Goal: Check status: Check status

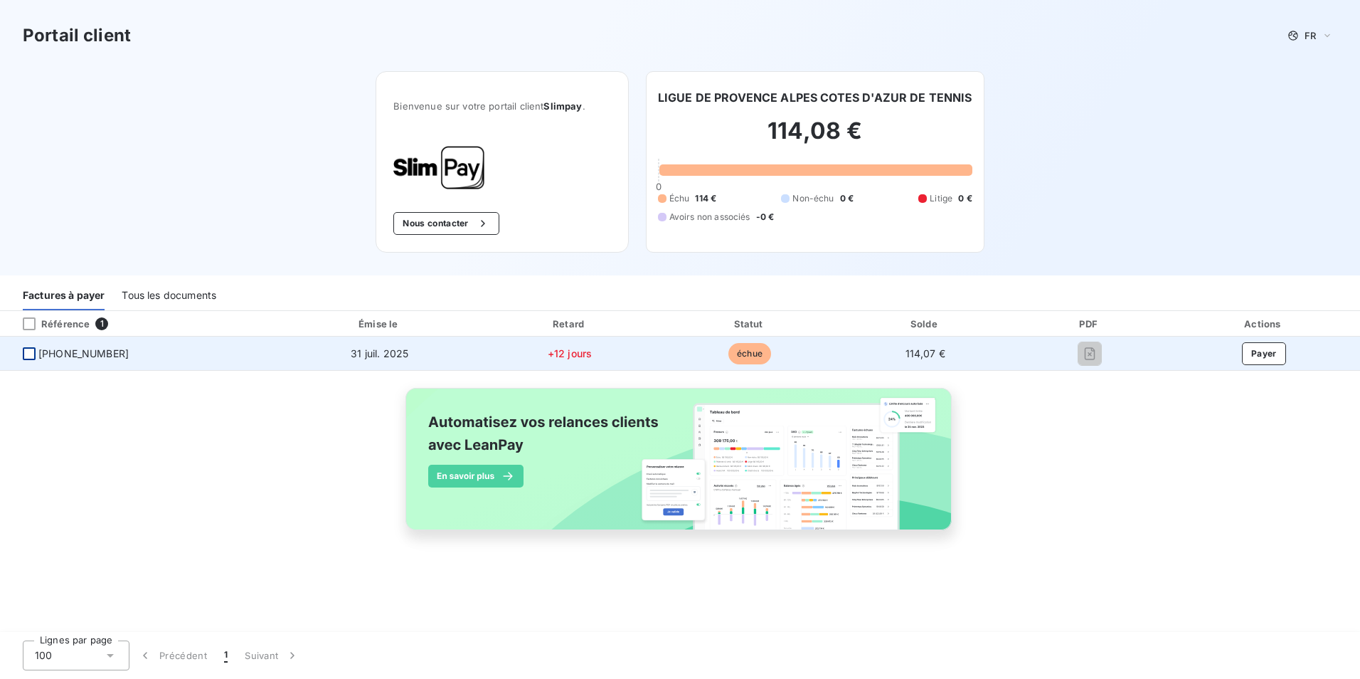
click at [28, 356] on div at bounding box center [29, 353] width 13 height 13
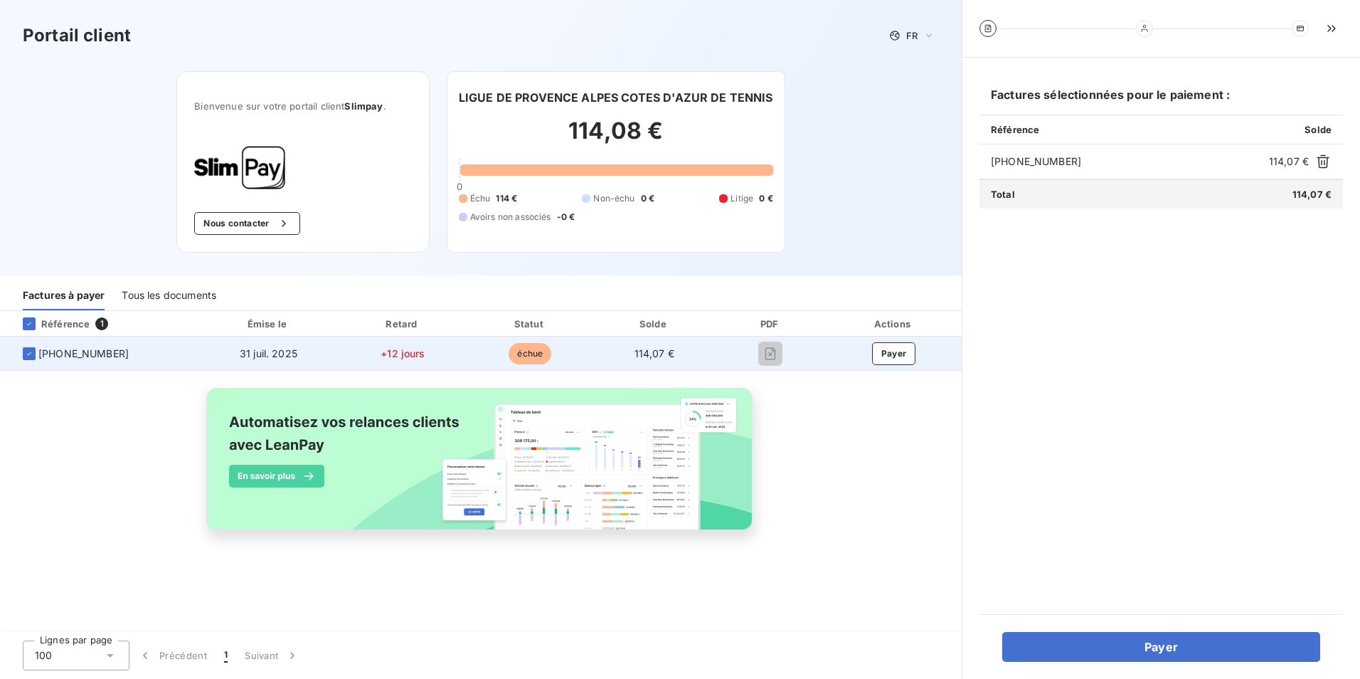
click at [285, 354] on span "31 juil. 2025" at bounding box center [269, 353] width 58 height 12
click at [286, 356] on span "31 juil. 2025" at bounding box center [269, 353] width 58 height 12
click at [650, 359] on td "114,07 €" at bounding box center [654, 353] width 122 height 34
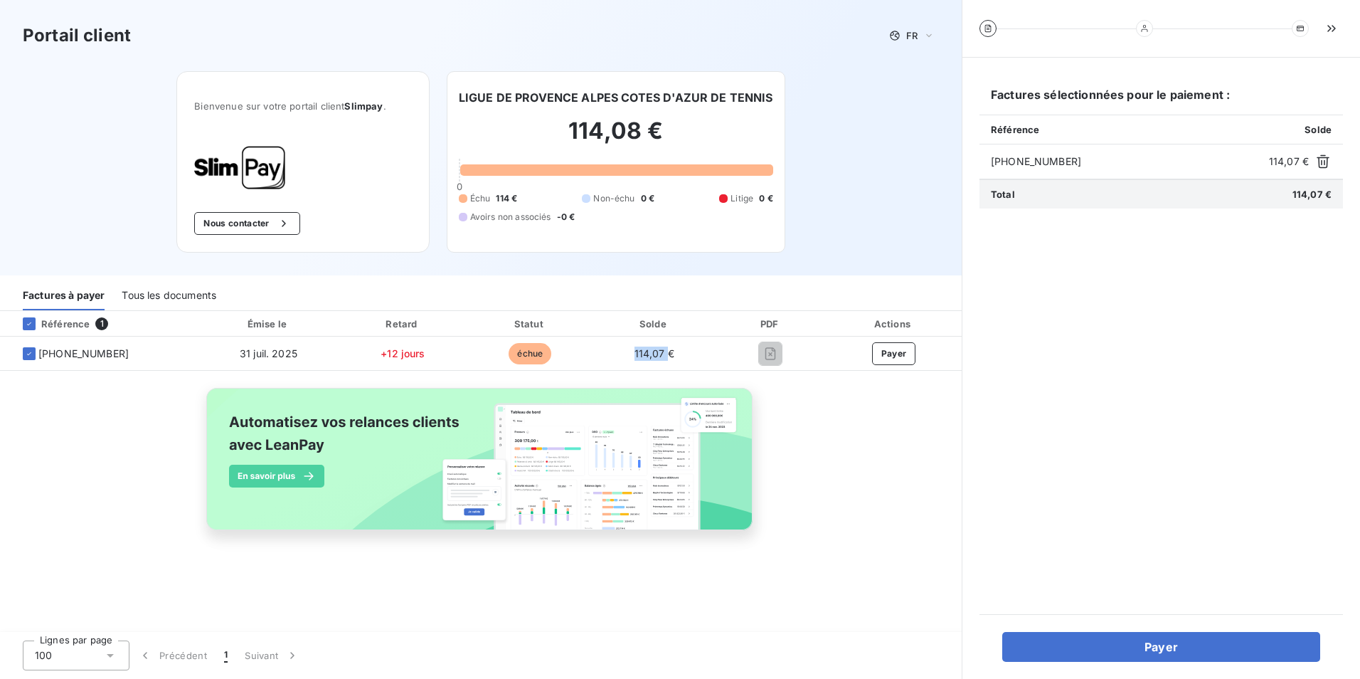
click at [153, 299] on div "Tous les documents" at bounding box center [169, 295] width 95 height 30
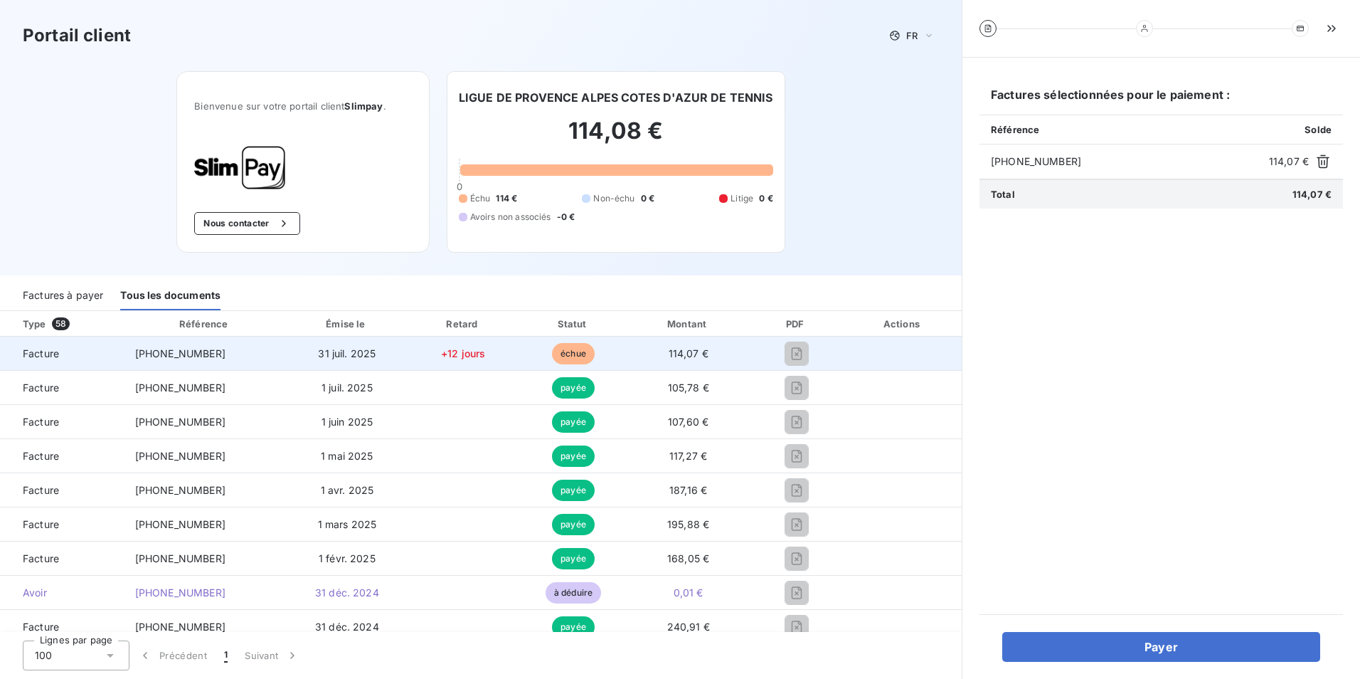
click at [45, 354] on span "Facture" at bounding box center [61, 353] width 101 height 14
drag, startPoint x: 45, startPoint y: 354, endPoint x: 134, endPoint y: 360, distance: 89.1
click at [128, 360] on td "[PHONE_NUMBER]" at bounding box center [205, 353] width 163 height 34
click at [442, 360] on td "+12 jours" at bounding box center [464, 353] width 112 height 34
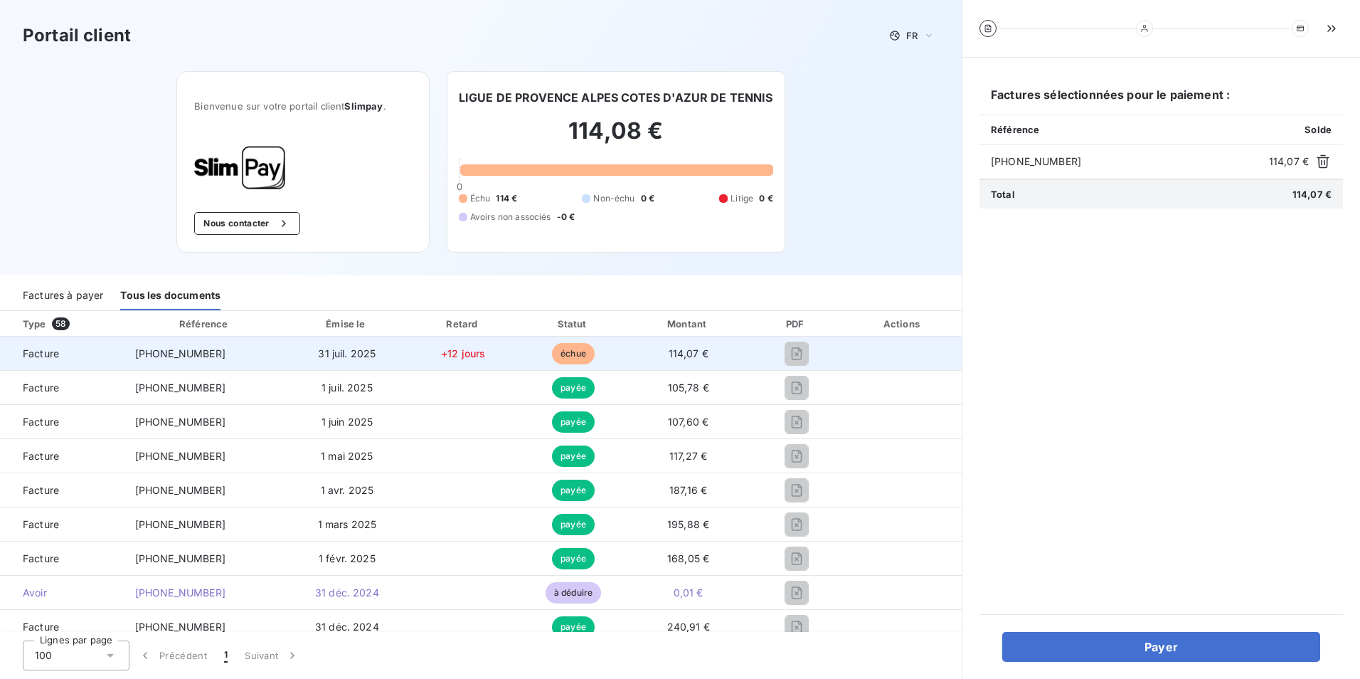
click at [844, 355] on td at bounding box center [902, 353] width 117 height 34
click at [51, 358] on span "Facture" at bounding box center [61, 353] width 101 height 14
drag, startPoint x: 51, startPoint y: 358, endPoint x: 144, endPoint y: 356, distance: 93.2
click at [144, 356] on span "[PHONE_NUMBER]" at bounding box center [180, 353] width 90 height 12
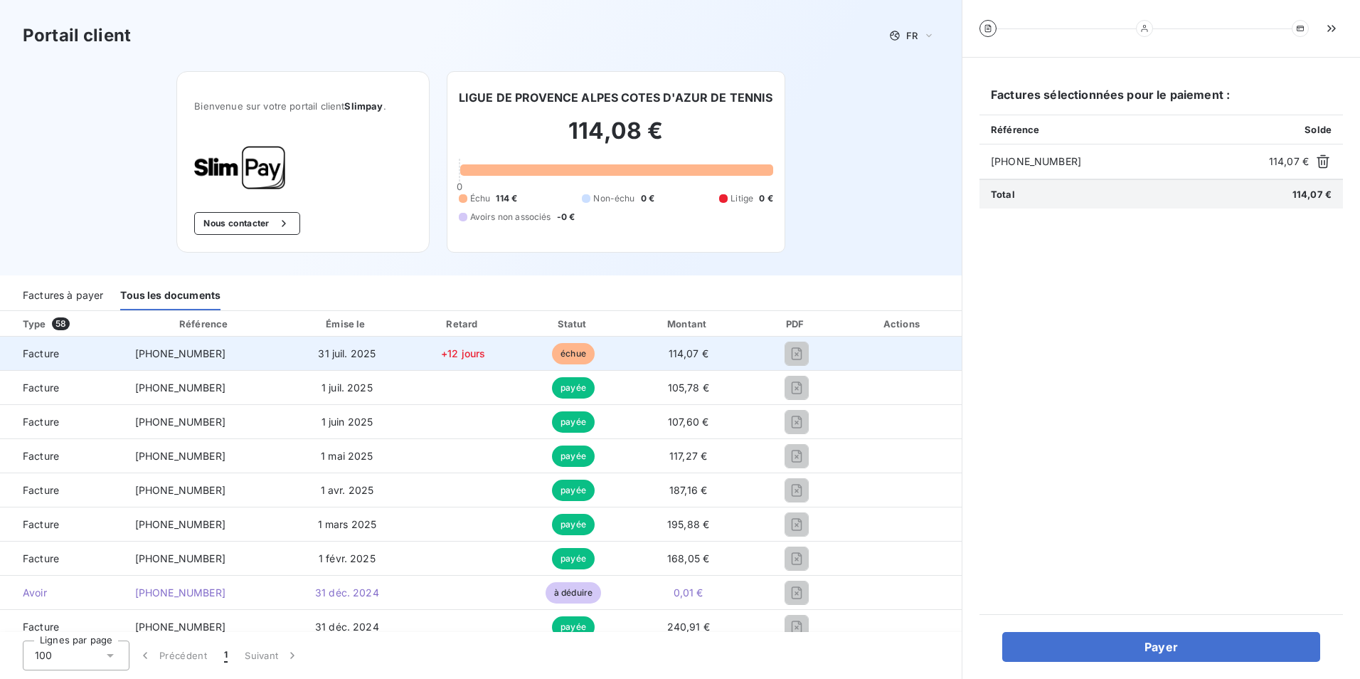
click at [567, 351] on span "échue" at bounding box center [573, 353] width 43 height 21
click at [456, 354] on span "+12 jours" at bounding box center [463, 353] width 44 height 12
click at [318, 358] on span "31 juil. 2025" at bounding box center [347, 353] width 58 height 12
click at [138, 347] on span "[PHONE_NUMBER]" at bounding box center [180, 353] width 90 height 12
click at [55, 347] on span "Facture" at bounding box center [61, 353] width 101 height 14
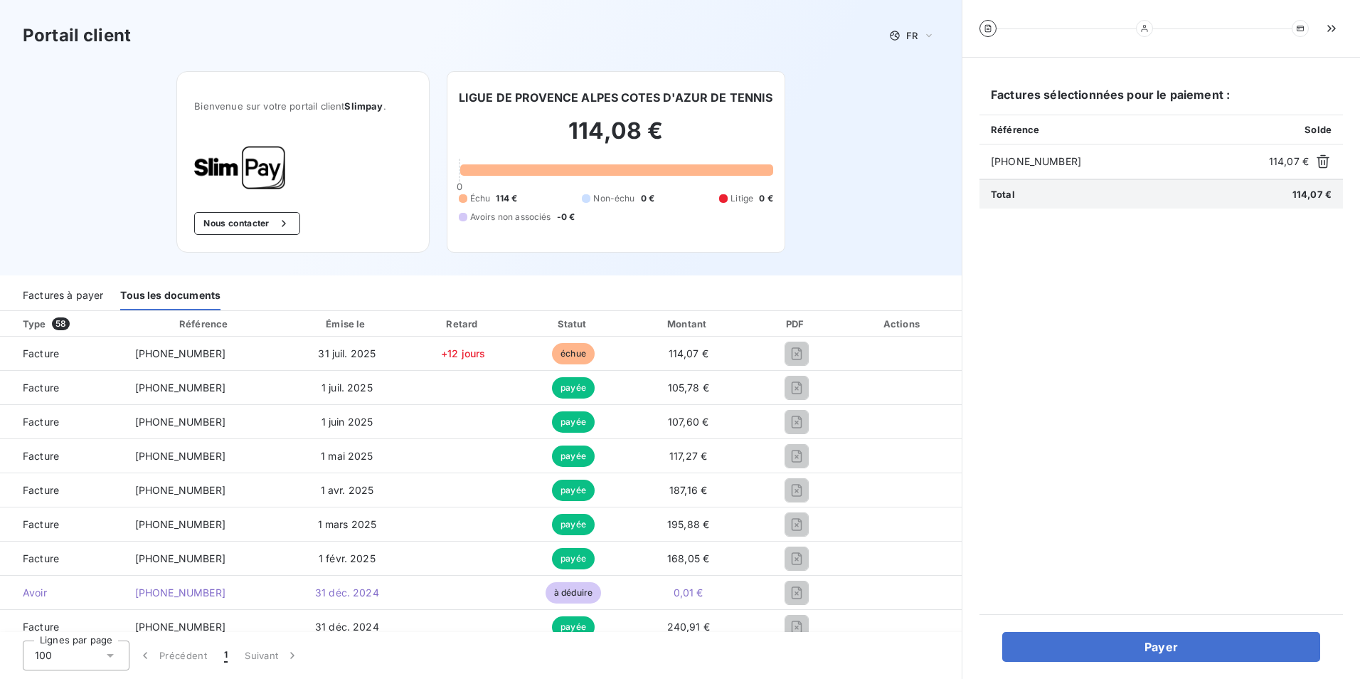
click at [80, 299] on div "Factures à payer" at bounding box center [63, 295] width 80 height 30
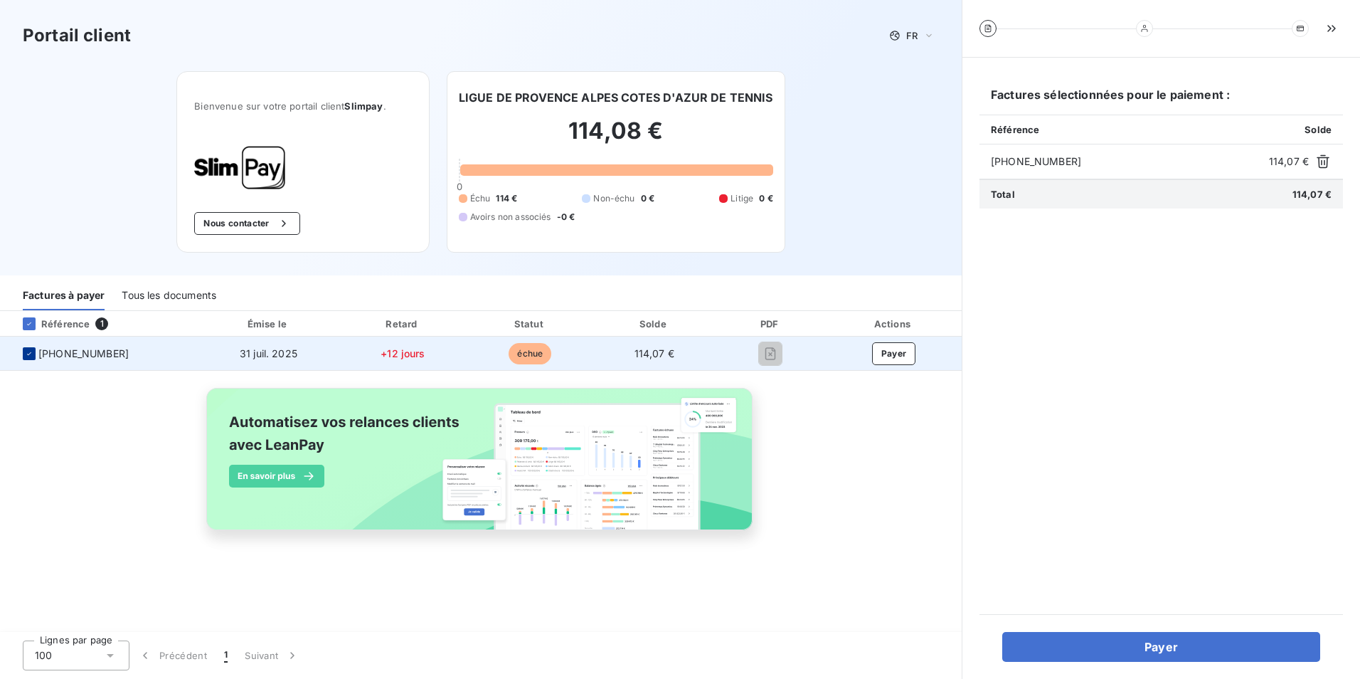
click at [28, 358] on div at bounding box center [29, 353] width 13 height 13
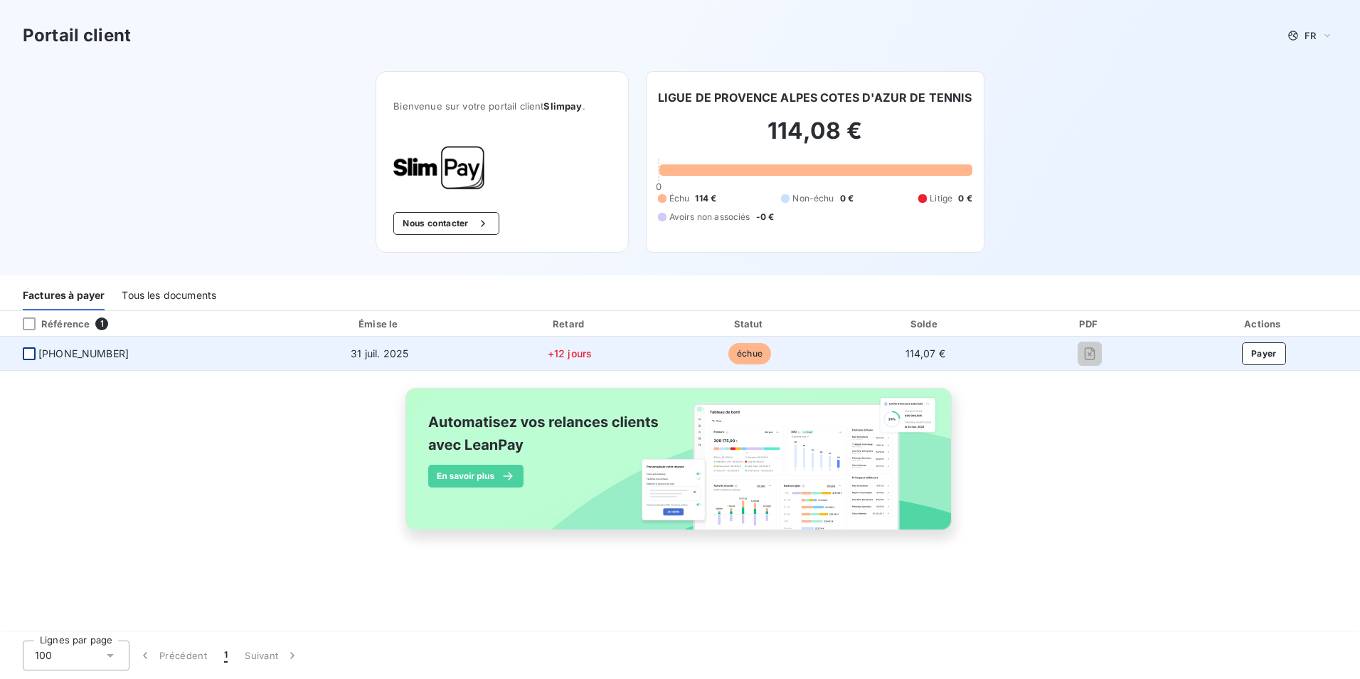
click at [28, 358] on div at bounding box center [29, 353] width 13 height 13
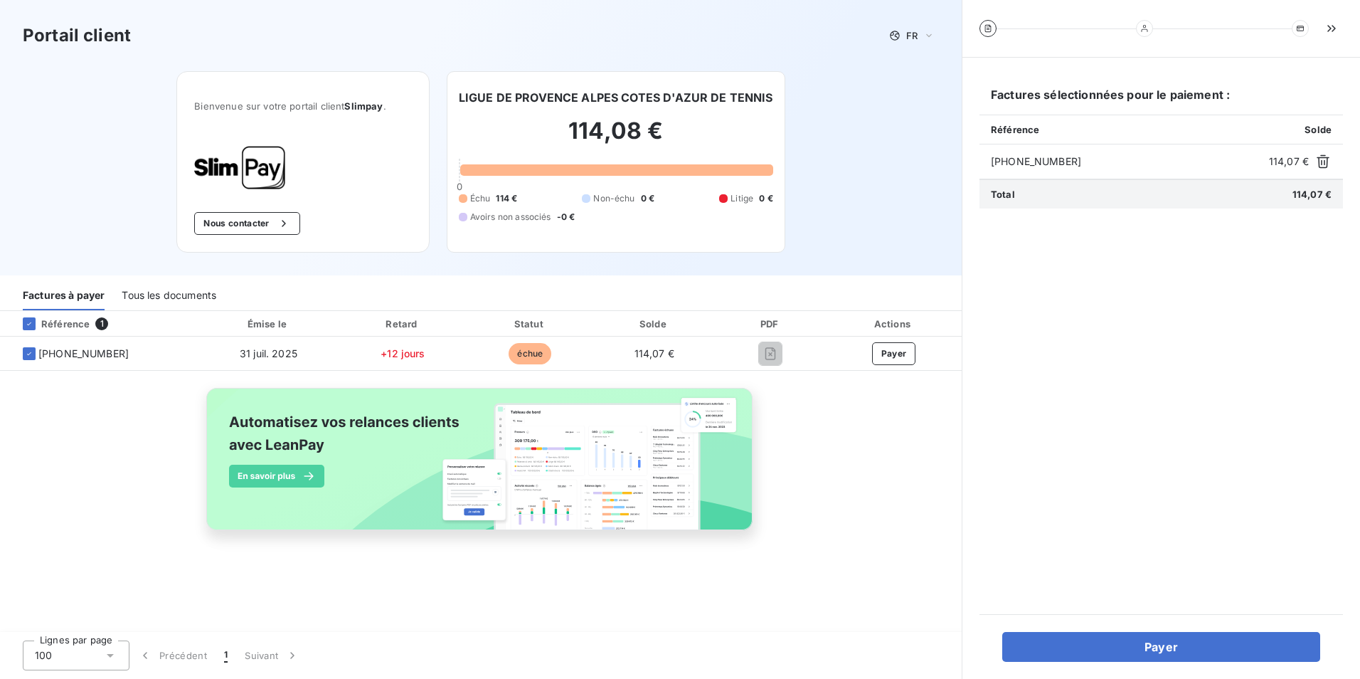
click at [803, 475] on div "Référence 1 Émise le Retard Statut Solde PDF Actions [PHONE_NUMBER] 31 juil. 20…" at bounding box center [481, 437] width 962 height 253
